Goal: Obtain resource: Download file/media

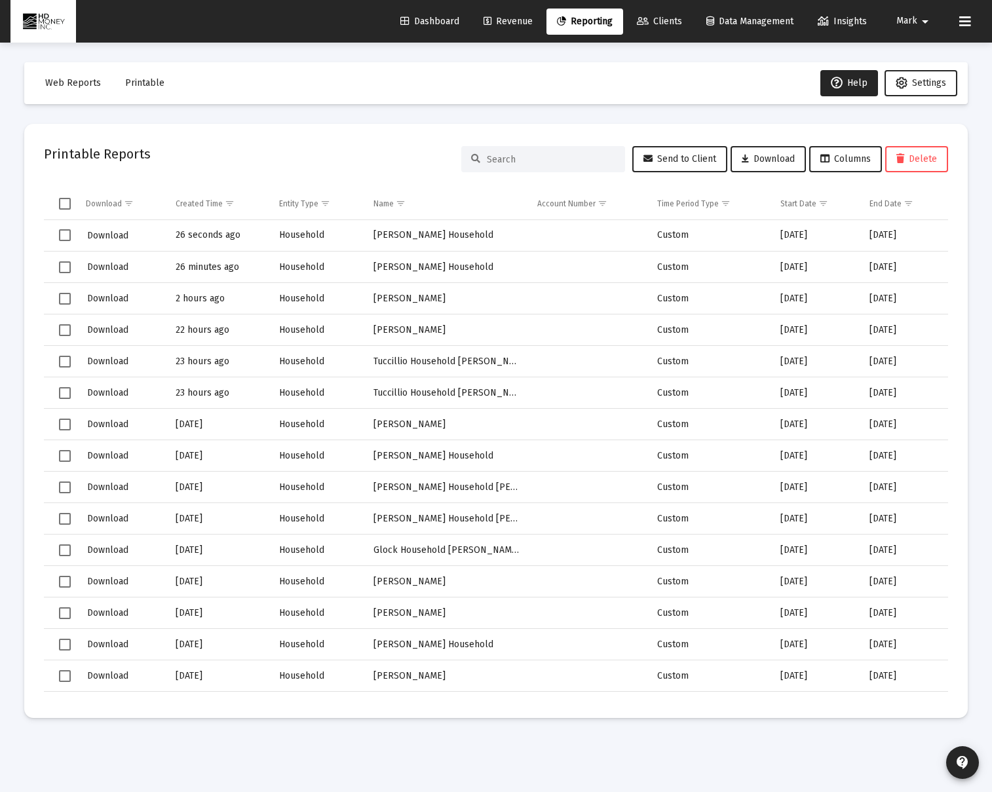
click at [581, 29] on link "Reporting" at bounding box center [584, 22] width 77 height 26
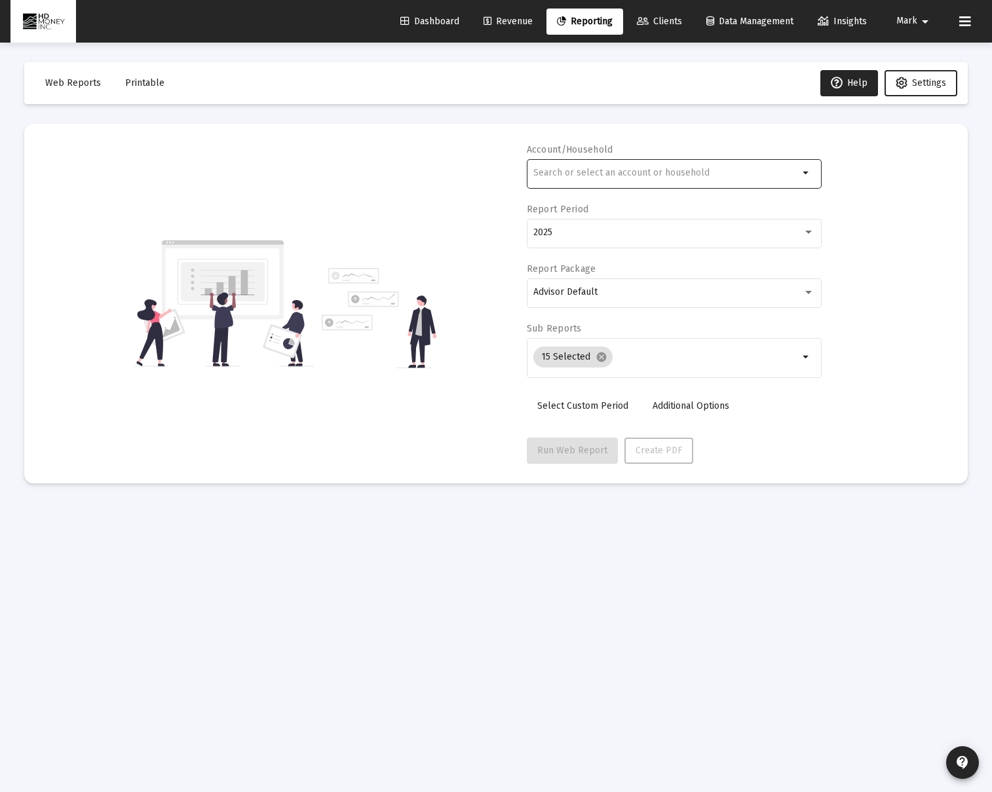
click at [558, 173] on input "text" at bounding box center [665, 173] width 265 height 10
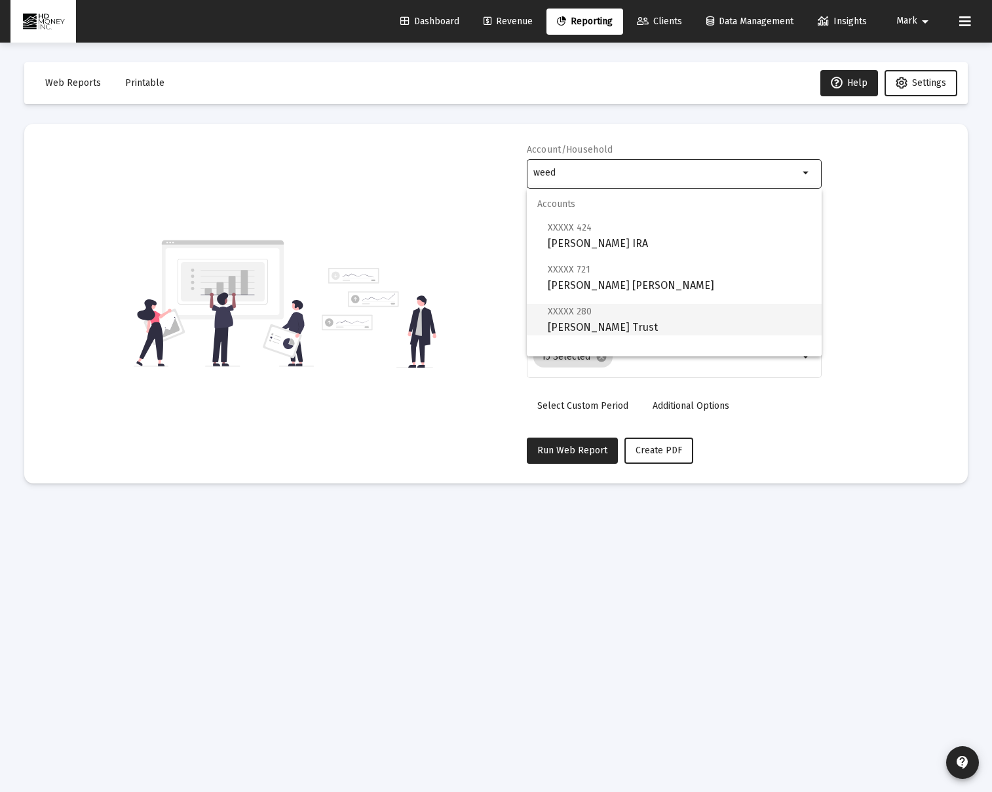
scroll to position [52, 0]
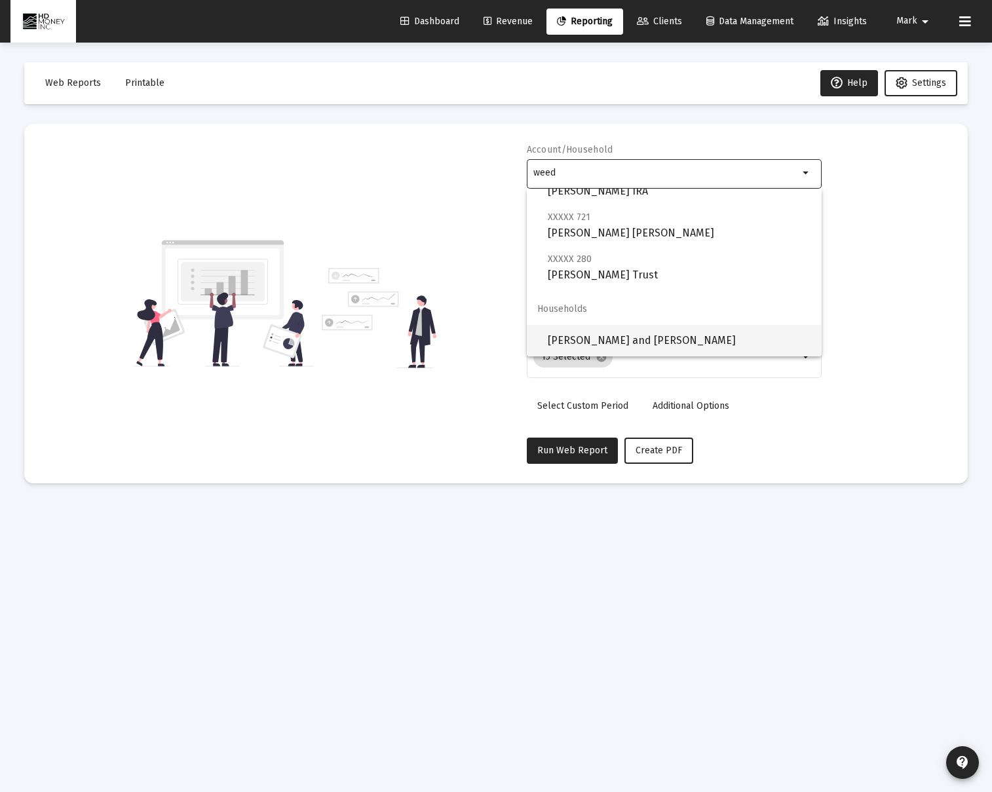
click at [602, 333] on span "[PERSON_NAME] and [PERSON_NAME]" at bounding box center [679, 340] width 263 height 31
type input "[PERSON_NAME] and [PERSON_NAME]"
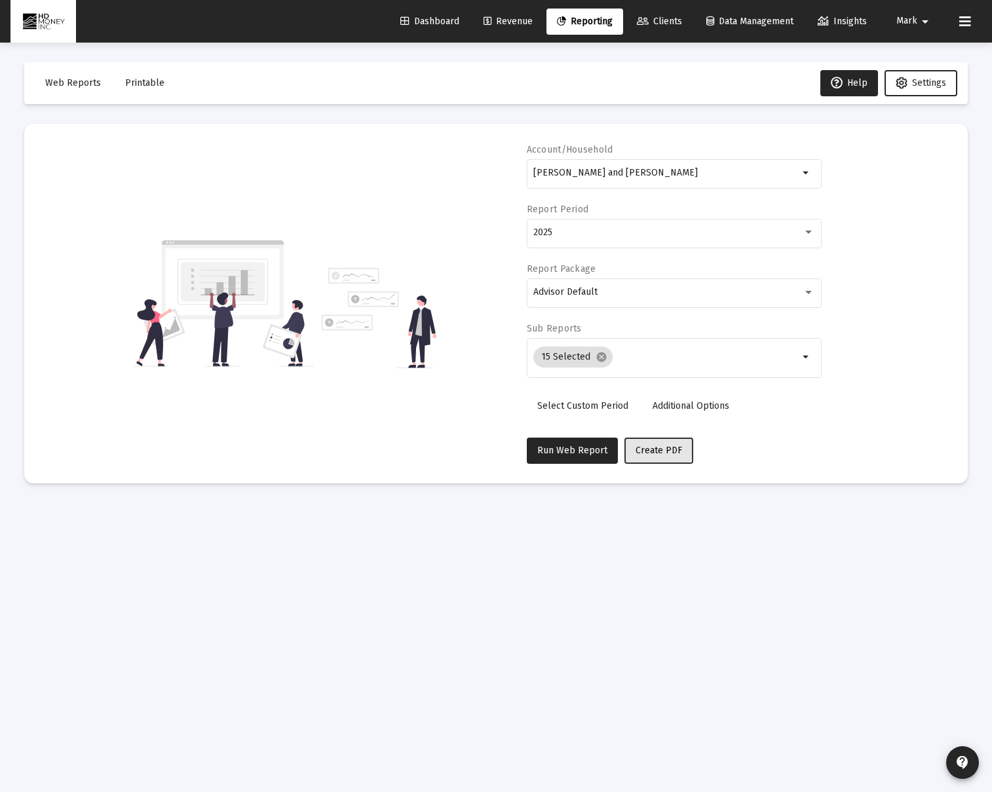
click at [650, 446] on span "Create PDF" at bounding box center [659, 450] width 47 height 11
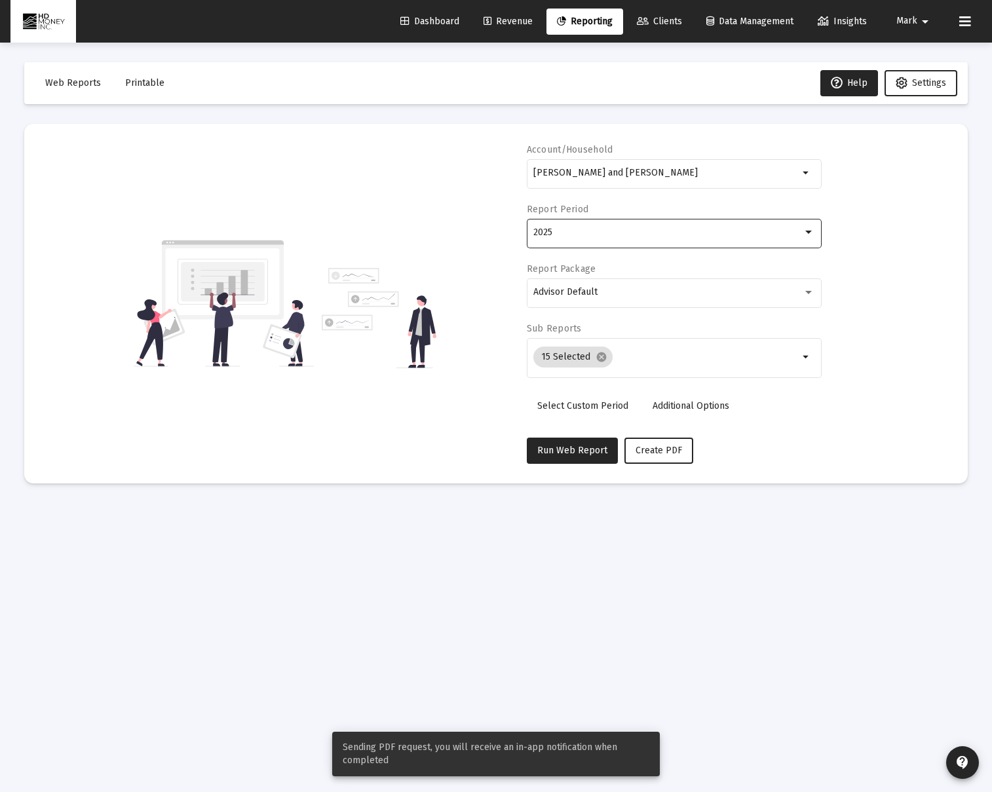
click at [617, 235] on div "2025" at bounding box center [667, 232] width 269 height 10
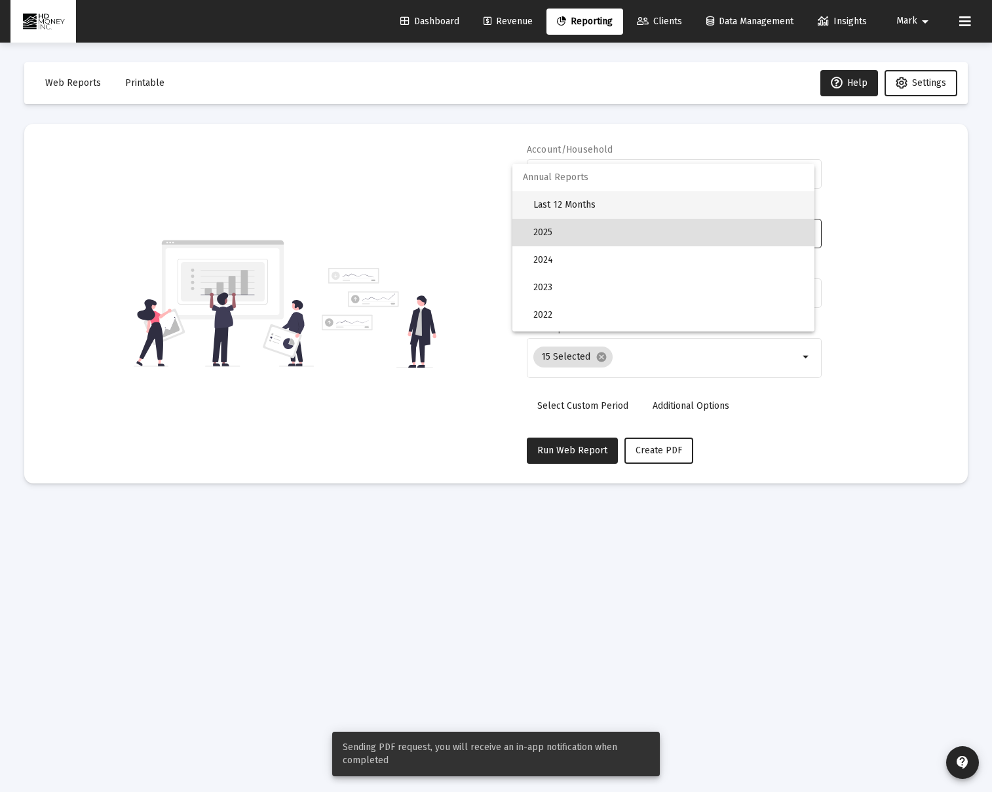
click at [606, 202] on span "Last 12 Months" at bounding box center [668, 205] width 271 height 28
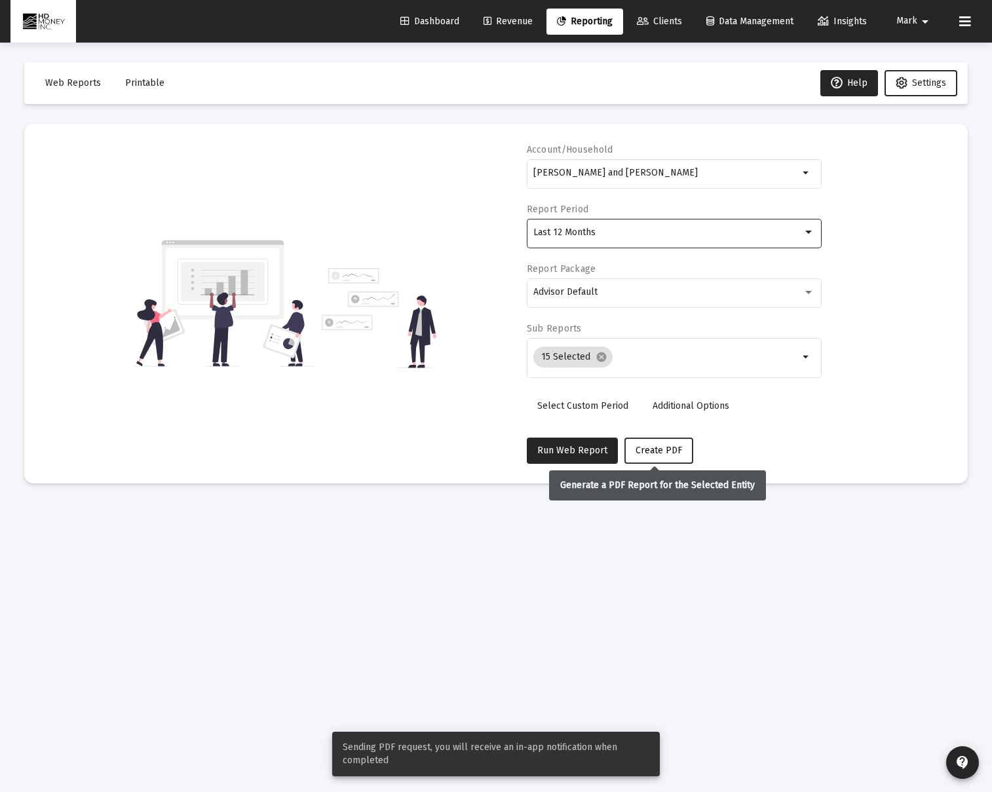
click at [662, 458] on button "Create PDF" at bounding box center [658, 451] width 69 height 26
